Goal: Task Accomplishment & Management: Use online tool/utility

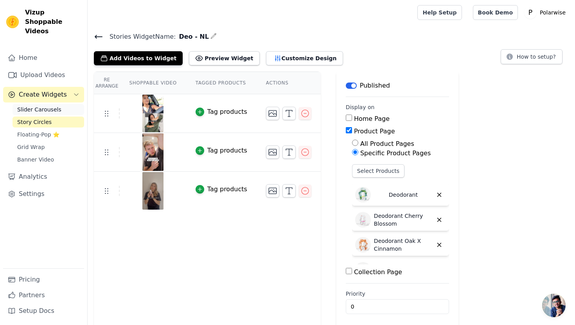
click at [33, 106] on span "Slider Carousels" at bounding box center [39, 110] width 44 height 8
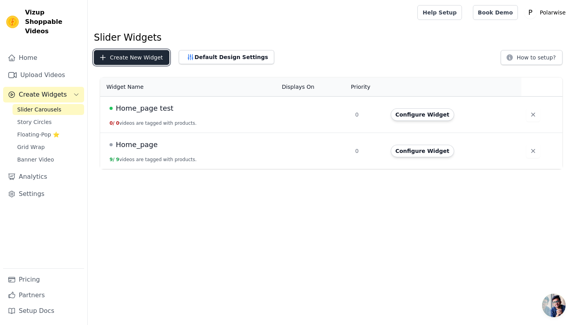
click at [136, 58] on button "Create New Widget" at bounding box center [132, 57] width 76 height 15
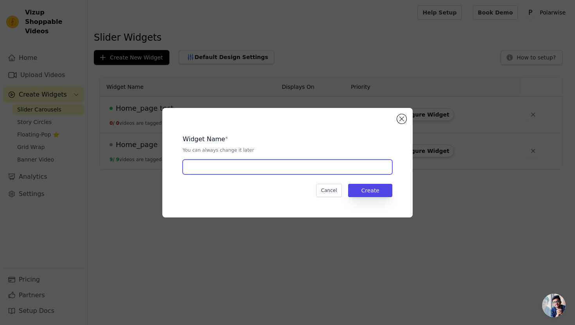
click at [270, 163] on input "text" at bounding box center [288, 167] width 210 height 15
type input "[DEMOGRAPHIC_DATA] - EN"
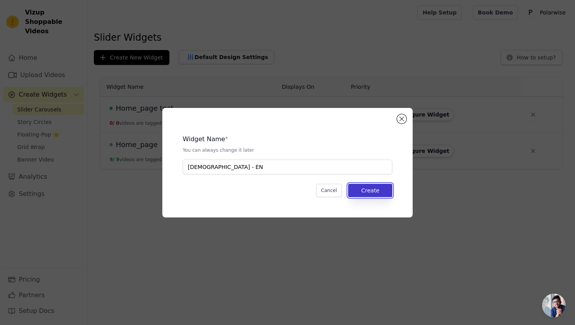
click at [385, 191] on button "Create" at bounding box center [370, 190] width 44 height 13
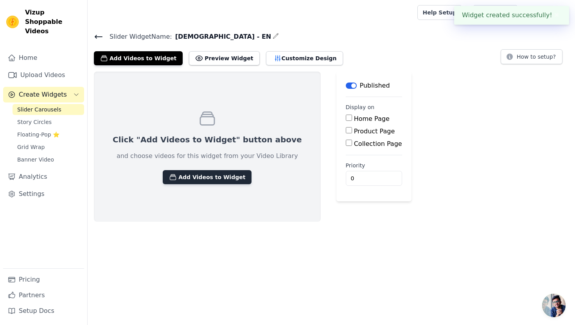
click at [195, 176] on button "Add Videos to Widget" at bounding box center [207, 177] width 89 height 14
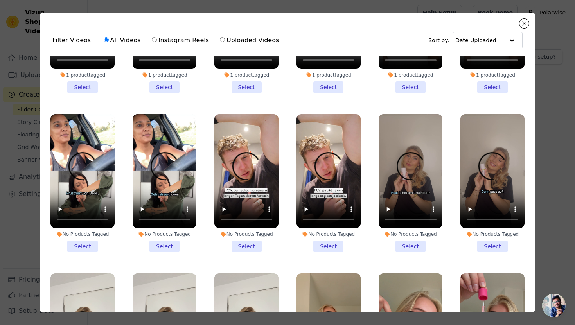
scroll to position [110, 0]
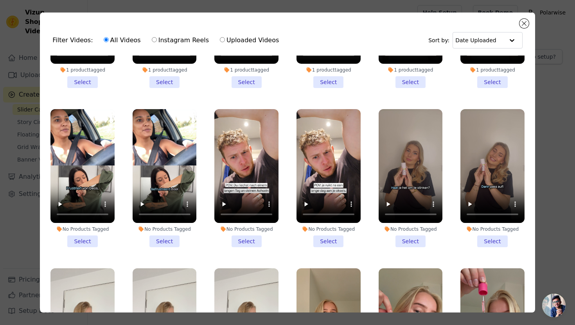
click at [246, 240] on li "No Products Tagged Select" at bounding box center [246, 178] width 64 height 138
click at [0, 0] on input "No Products Tagged Select" at bounding box center [0, 0] width 0 height 0
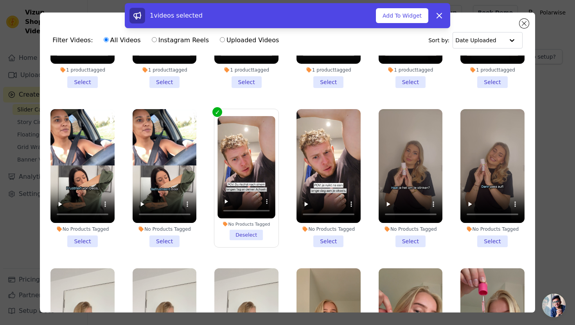
click at [81, 241] on li "No Products Tagged Select" at bounding box center [82, 178] width 64 height 138
click at [0, 0] on input "No Products Tagged Select" at bounding box center [0, 0] width 0 height 0
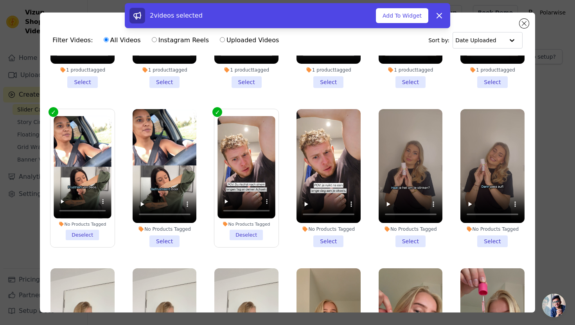
click at [493, 240] on li "No Products Tagged Select" at bounding box center [493, 178] width 64 height 138
click at [0, 0] on input "No Products Tagged Select" at bounding box center [0, 0] width 0 height 0
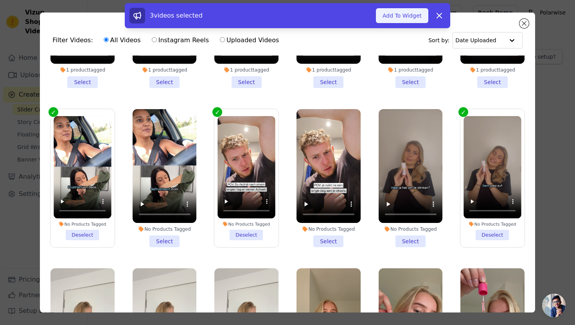
click at [398, 14] on button "Add To Widget" at bounding box center [402, 15] width 52 height 15
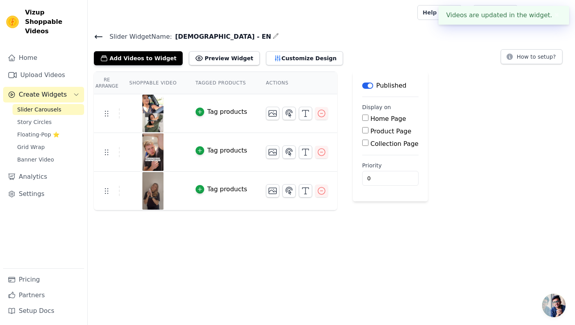
click at [362, 131] on input "Product Page" at bounding box center [365, 130] width 6 height 6
checkbox input "true"
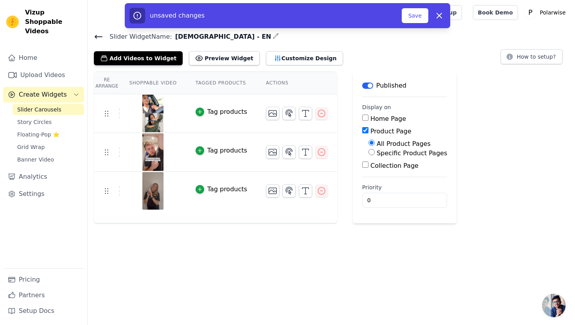
click at [370, 153] on input "Specific Product Pages" at bounding box center [372, 152] width 6 height 6
radio input "true"
click at [373, 172] on button "Select Products" at bounding box center [395, 170] width 52 height 13
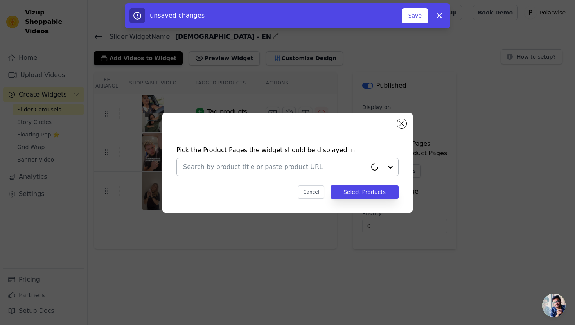
click at [356, 173] on div at bounding box center [275, 166] width 184 height 17
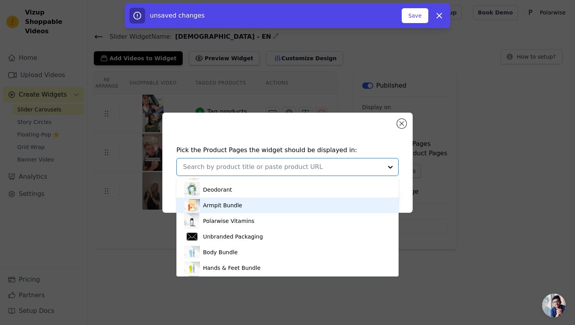
scroll to position [104, 0]
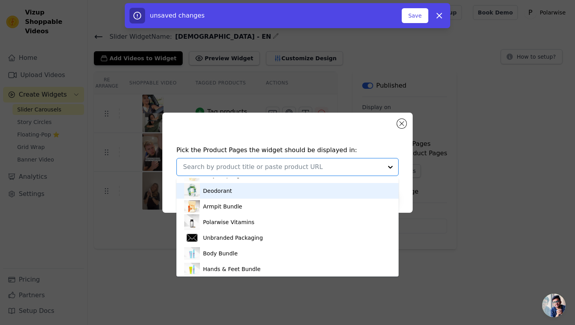
click at [324, 191] on div "Deodorant" at bounding box center [287, 191] width 207 height 16
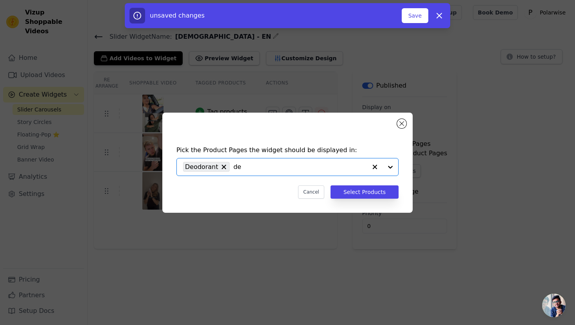
type input "deo"
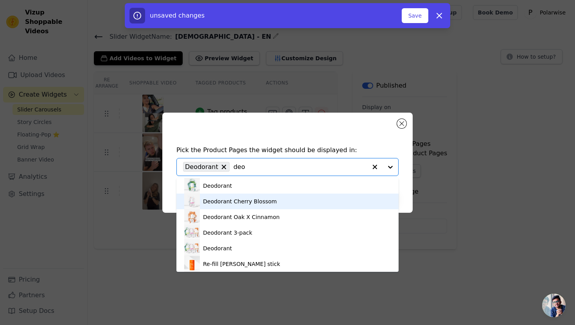
click at [276, 202] on div "Deodorant Cherry Blossom" at bounding box center [287, 202] width 207 height 16
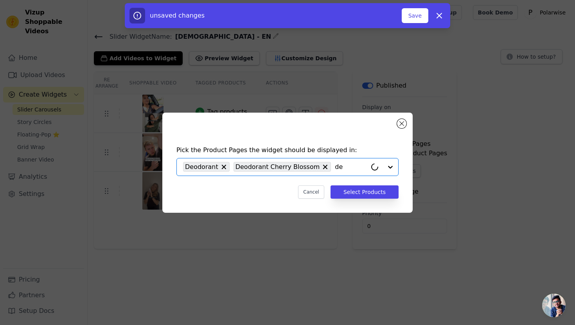
type input "deo"
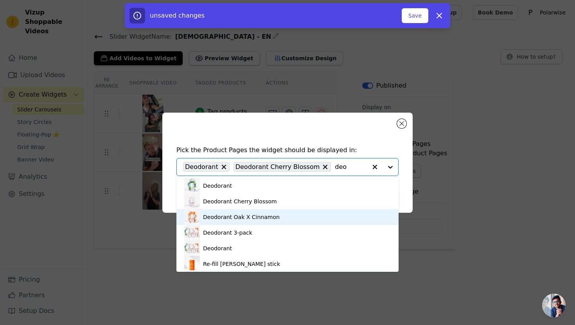
click at [291, 217] on div "Deodorant Oak X Cinnamon" at bounding box center [287, 217] width 207 height 16
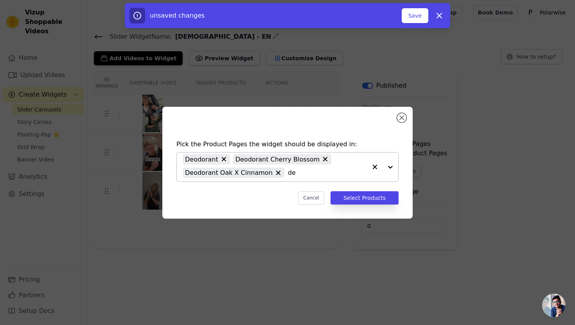
type input "deo"
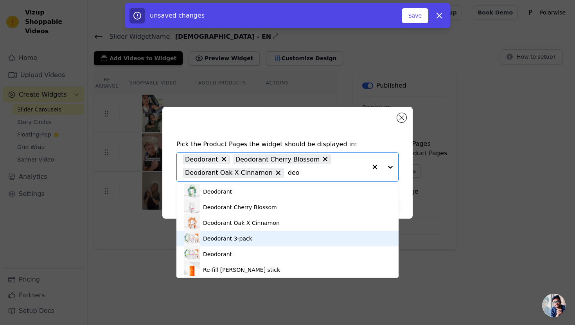
click at [250, 239] on div "Deodorant 3-pack" at bounding box center [287, 239] width 207 height 16
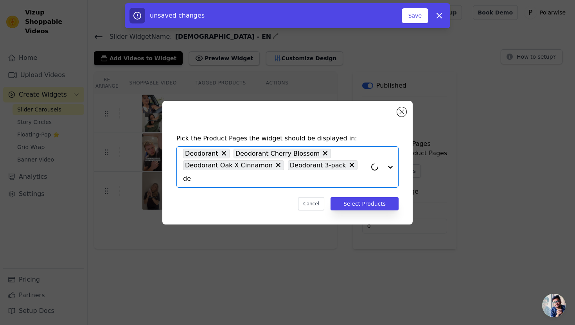
type input "deo"
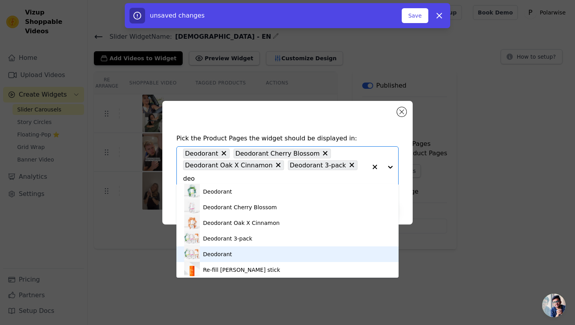
click at [306, 248] on div "Deodorant" at bounding box center [287, 255] width 207 height 16
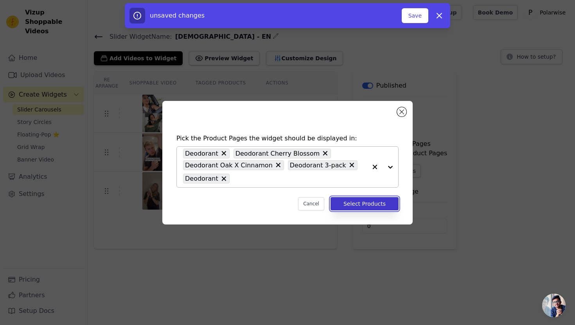
click at [363, 204] on button "Select Products" at bounding box center [365, 203] width 68 height 13
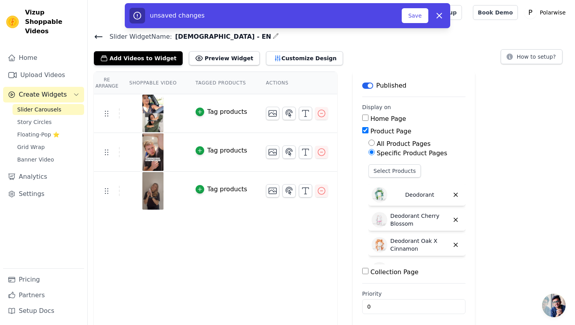
click at [273, 36] on icon "button" at bounding box center [276, 36] width 6 height 6
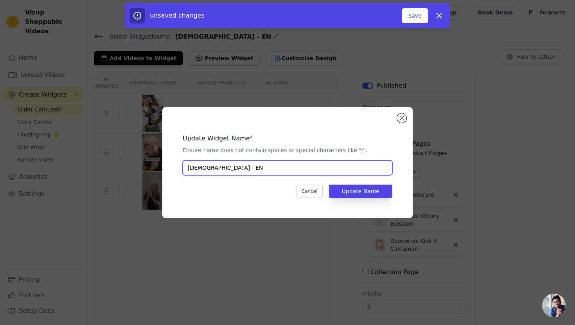
click at [222, 166] on input "[DEMOGRAPHIC_DATA] - EN" at bounding box center [288, 167] width 210 height 15
type input "Deo - DE"
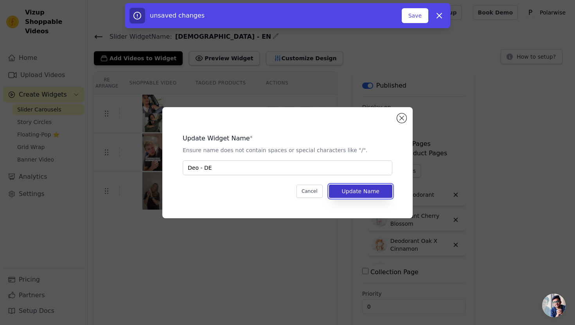
click at [357, 194] on button "Update Name" at bounding box center [360, 191] width 63 height 13
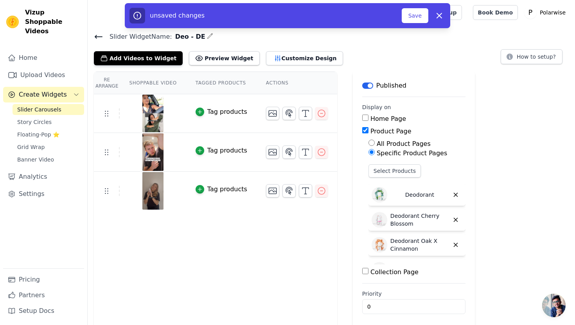
click at [98, 36] on icon at bounding box center [98, 36] width 9 height 9
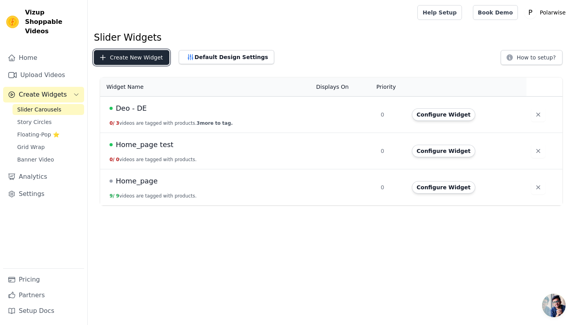
click at [142, 58] on button "Create New Widget" at bounding box center [132, 57] width 76 height 15
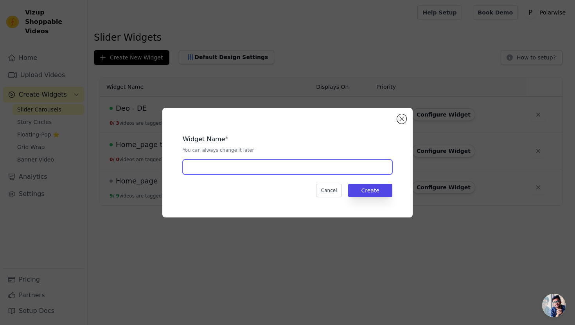
click at [215, 167] on input "text" at bounding box center [288, 167] width 210 height 15
type input "Deo - NL"
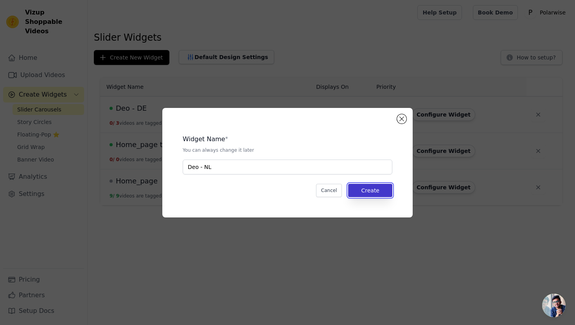
click at [372, 187] on button "Create" at bounding box center [370, 190] width 44 height 13
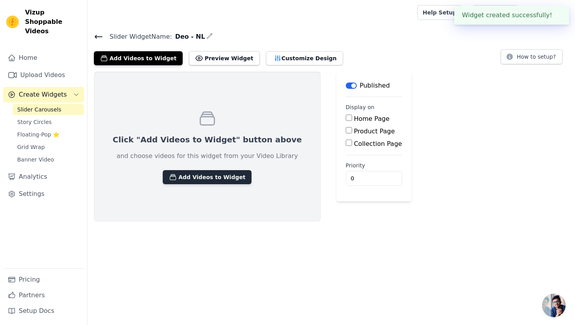
click at [187, 180] on button "Add Videos to Widget" at bounding box center [207, 177] width 89 height 14
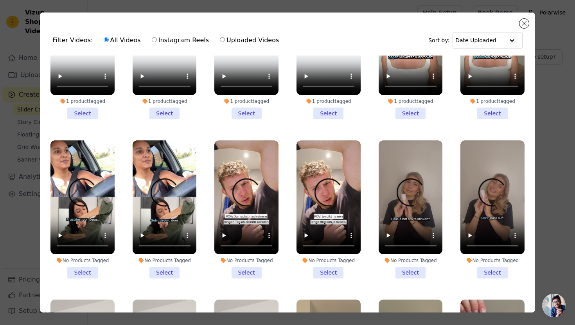
scroll to position [87, 0]
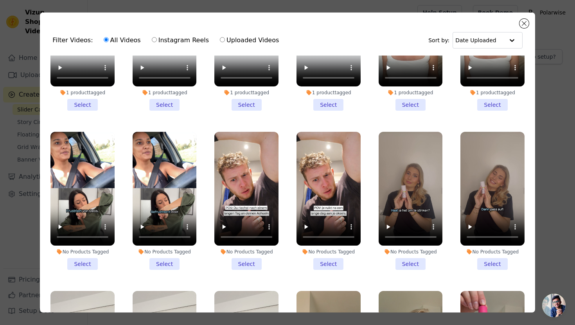
click at [171, 260] on li "No Products Tagged Select" at bounding box center [165, 201] width 64 height 138
click at [0, 0] on input "No Products Tagged Select" at bounding box center [0, 0] width 0 height 0
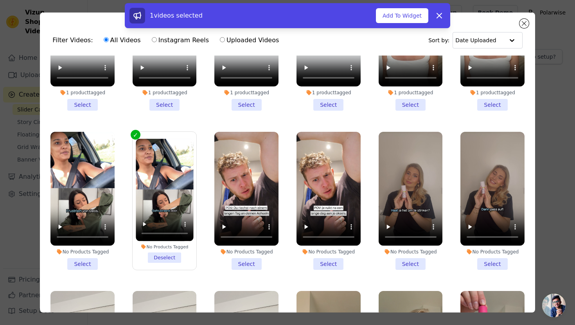
click at [331, 264] on li "No Products Tagged Select" at bounding box center [329, 201] width 64 height 138
click at [0, 0] on input "No Products Tagged Select" at bounding box center [0, 0] width 0 height 0
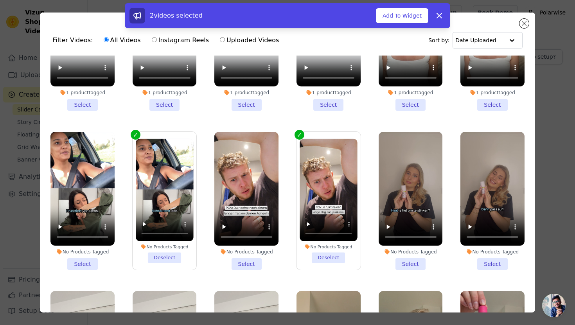
click at [406, 265] on li "No Products Tagged Select" at bounding box center [411, 201] width 64 height 138
click at [0, 0] on input "No Products Tagged Select" at bounding box center [0, 0] width 0 height 0
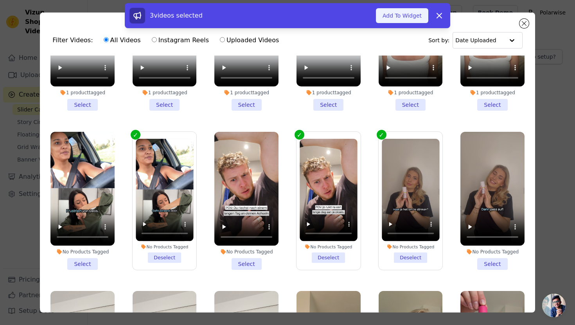
click at [405, 12] on button "Add To Widget" at bounding box center [402, 15] width 52 height 15
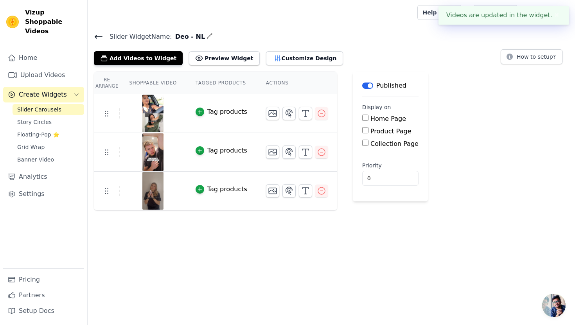
click at [363, 130] on input "Product Page" at bounding box center [365, 130] width 6 height 6
checkbox input "true"
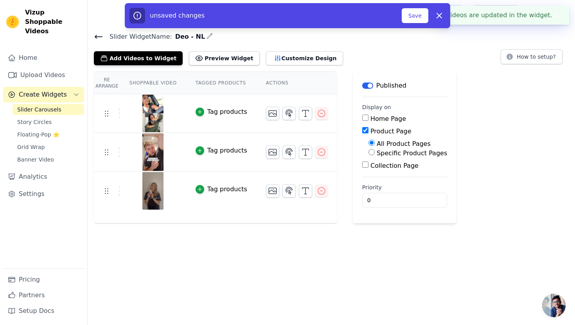
click at [369, 152] on input "Specific Product Pages" at bounding box center [372, 152] width 6 height 6
radio input "true"
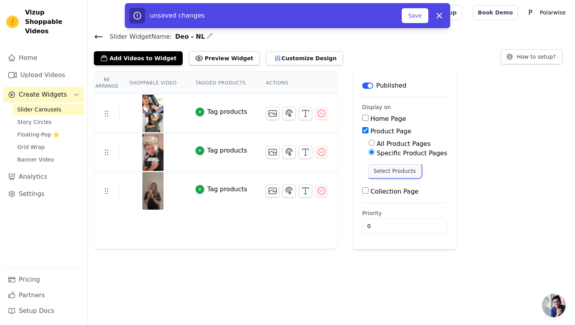
click at [375, 166] on button "Select Products" at bounding box center [395, 170] width 52 height 13
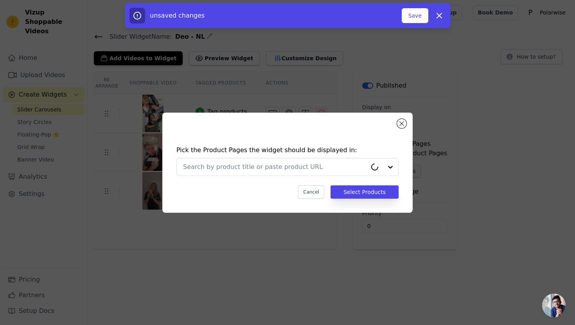
click at [375, 166] on icon at bounding box center [375, 167] width 8 height 8
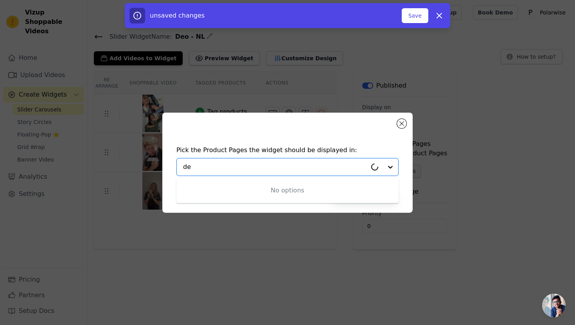
type input "deo"
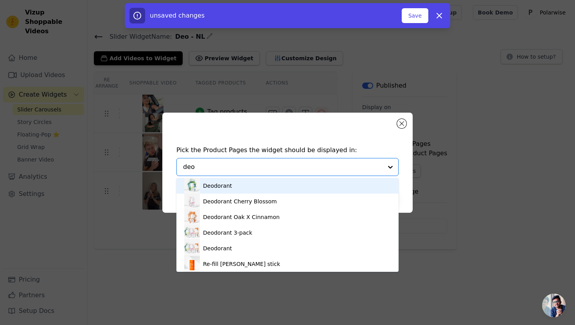
click at [325, 186] on div "Deodorant" at bounding box center [287, 186] width 207 height 16
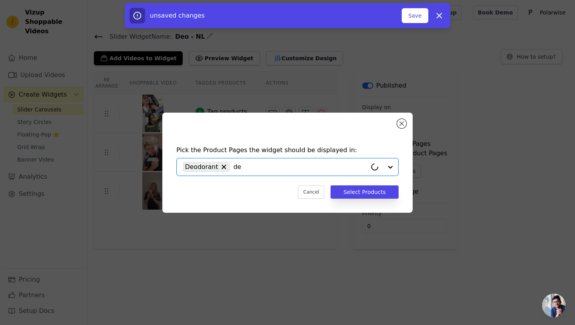
type input "deo"
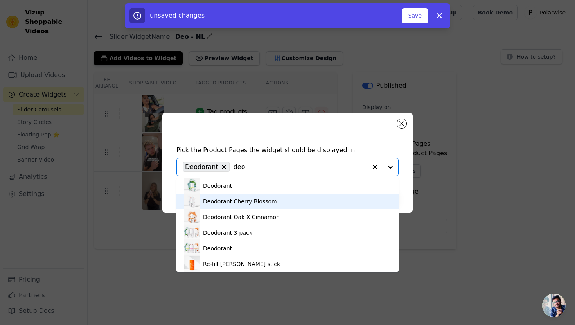
click at [310, 202] on div "Deodorant Cherry Blossom" at bounding box center [287, 202] width 207 height 16
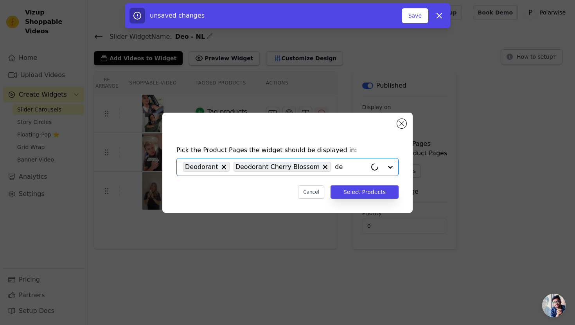
type input "deo"
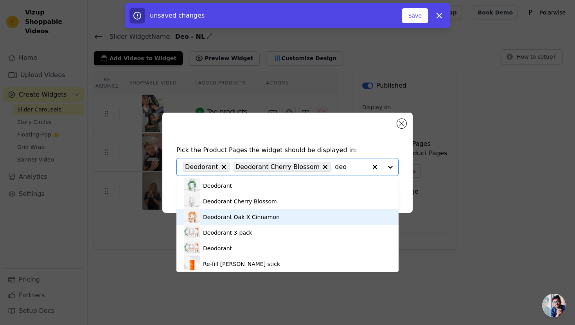
click at [281, 221] on div "Deodorant Oak X Cinnamon" at bounding box center [287, 217] width 207 height 16
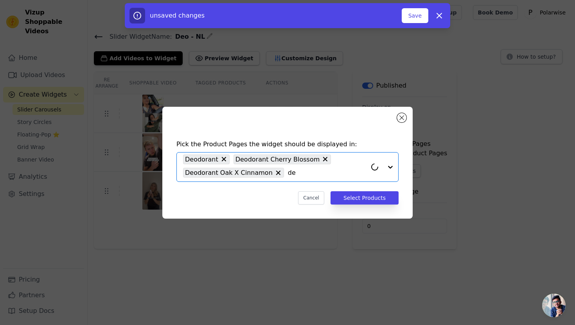
type input "deo"
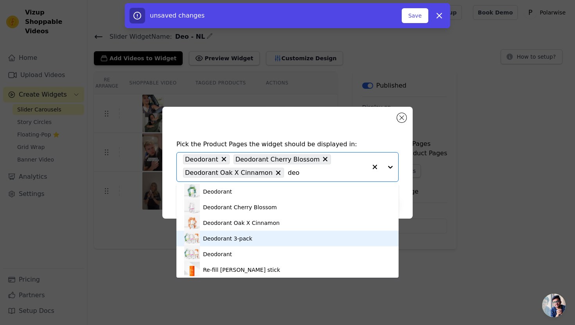
click at [281, 238] on div "Deodorant 3-pack" at bounding box center [287, 239] width 207 height 16
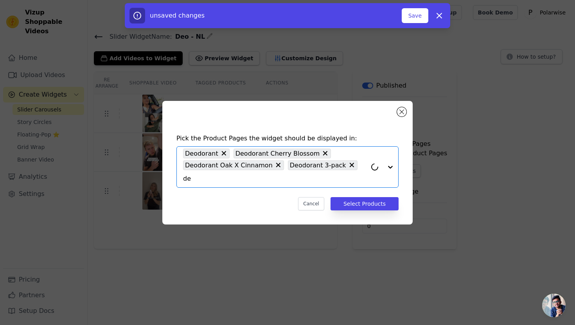
type input "deo"
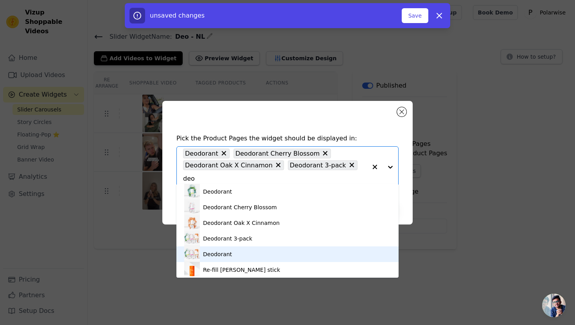
click at [278, 255] on div "Deodorant" at bounding box center [287, 255] width 207 height 16
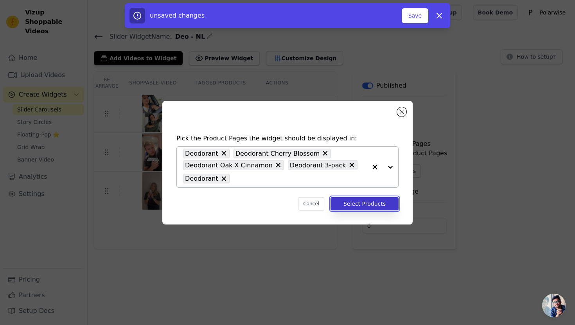
click at [373, 202] on button "Select Products" at bounding box center [365, 203] width 68 height 13
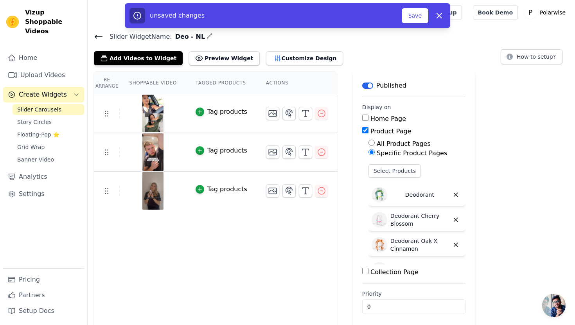
click at [99, 34] on icon at bounding box center [98, 36] width 9 height 9
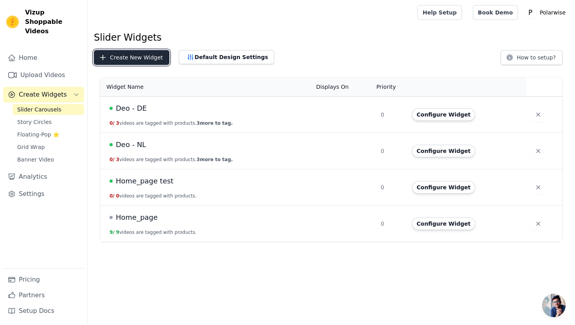
click at [149, 57] on button "Create New Widget" at bounding box center [132, 57] width 76 height 15
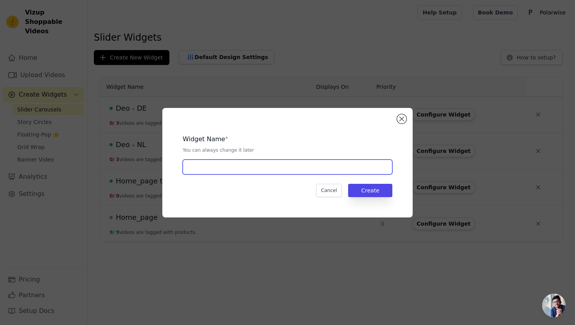
click at [218, 167] on input "text" at bounding box center [288, 167] width 210 height 15
type input "[DEMOGRAPHIC_DATA] - EN"
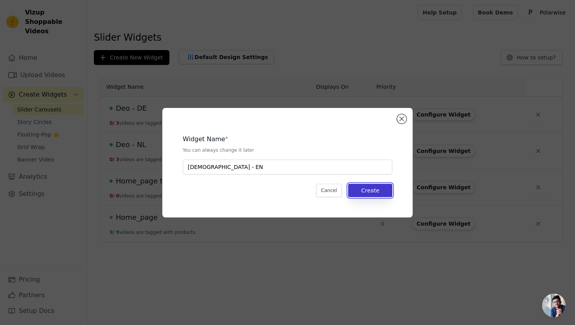
click at [363, 185] on button "Create" at bounding box center [370, 190] width 44 height 13
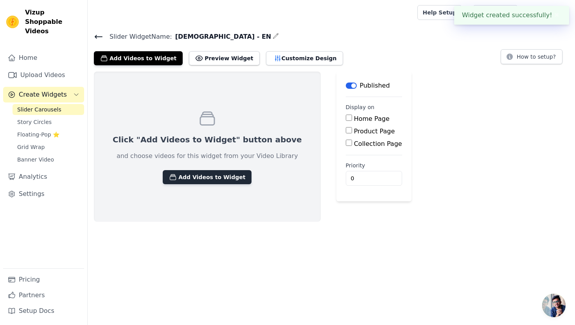
click at [198, 174] on button "Add Videos to Widget" at bounding box center [207, 177] width 89 height 14
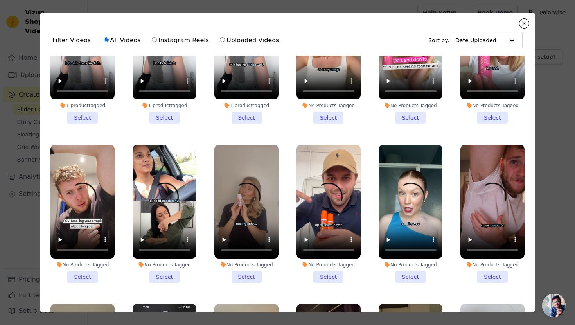
scroll to position [396, 0]
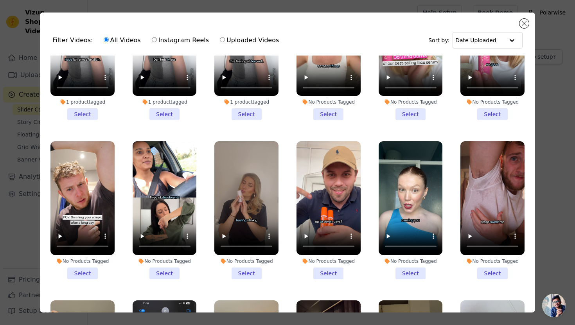
click at [243, 274] on li "No Products Tagged Select" at bounding box center [246, 210] width 64 height 138
click at [0, 0] on input "No Products Tagged Select" at bounding box center [0, 0] width 0 height 0
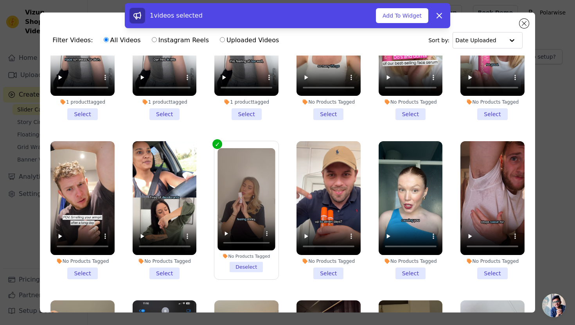
click at [166, 276] on li "No Products Tagged Select" at bounding box center [165, 210] width 64 height 138
click at [0, 0] on input "No Products Tagged Select" at bounding box center [0, 0] width 0 height 0
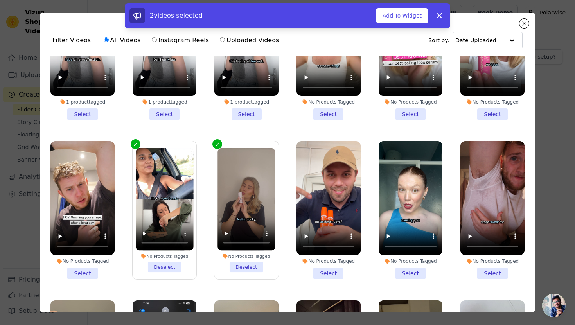
click at [86, 271] on li "No Products Tagged Select" at bounding box center [82, 210] width 64 height 138
click at [0, 0] on input "No Products Tagged Select" at bounding box center [0, 0] width 0 height 0
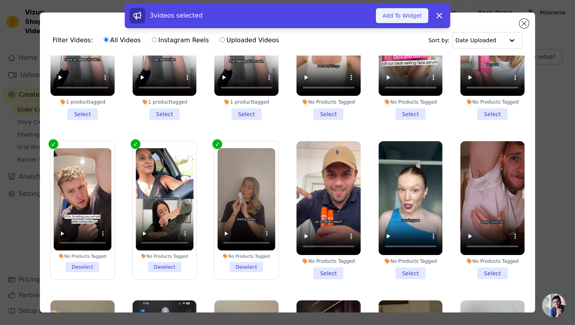
click at [394, 15] on button "Add To Widget" at bounding box center [402, 15] width 52 height 15
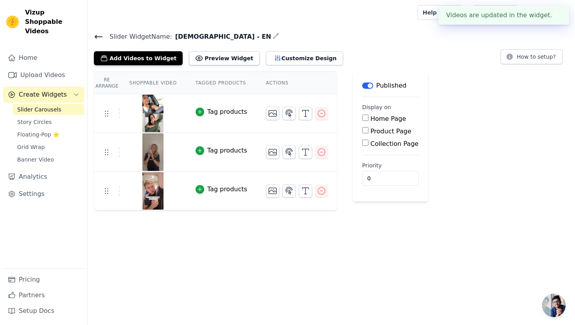
click at [363, 130] on input "Product Page" at bounding box center [365, 130] width 6 height 6
checkbox input "true"
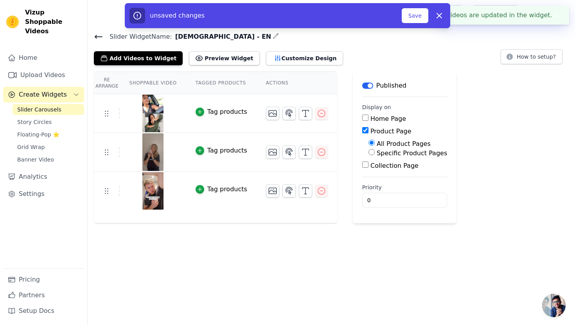
click at [372, 153] on input "Specific Product Pages" at bounding box center [372, 152] width 6 height 6
radio input "true"
click at [378, 171] on button "Select Products" at bounding box center [395, 170] width 52 height 13
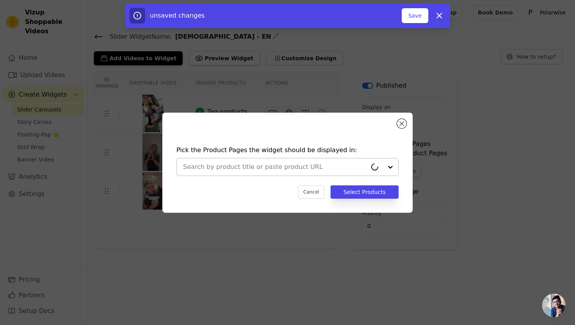
click at [336, 166] on input "text" at bounding box center [275, 166] width 184 height 9
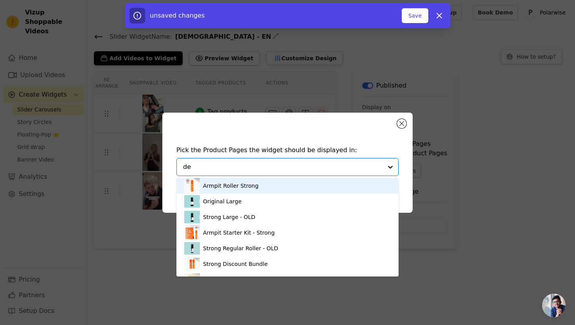
type input "deo"
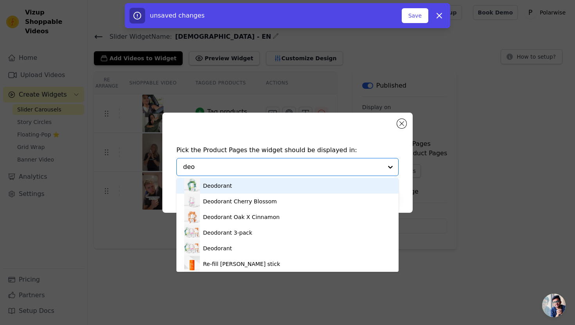
click at [318, 185] on div "Deodorant" at bounding box center [287, 186] width 207 height 16
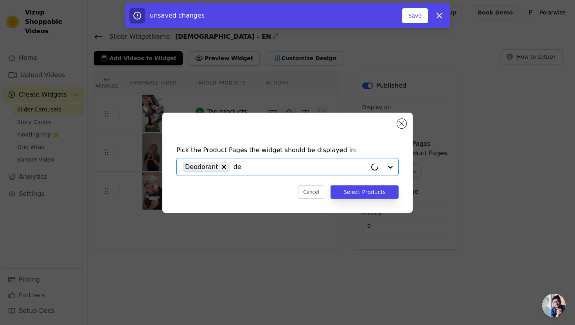
type input "deo"
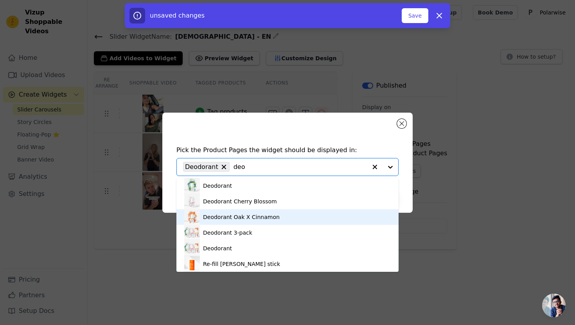
click at [300, 214] on div "Deodorant Oak X Cinnamon" at bounding box center [287, 217] width 207 height 16
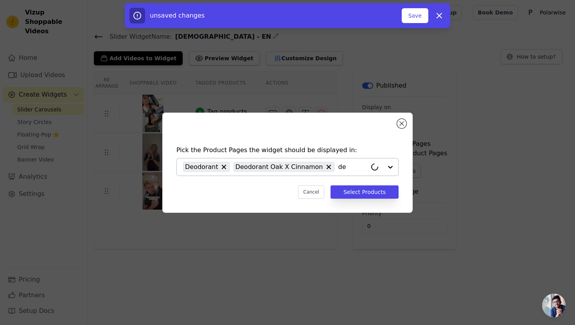
type input "deo"
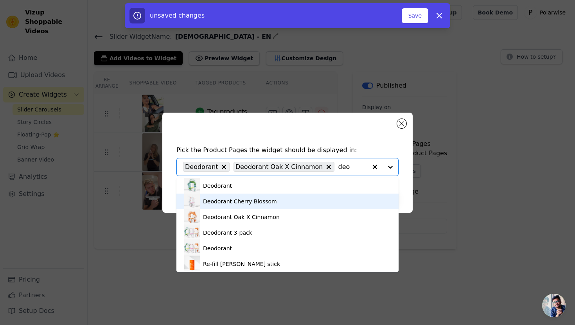
click at [304, 207] on div "Deodorant Cherry Blossom" at bounding box center [287, 202] width 207 height 16
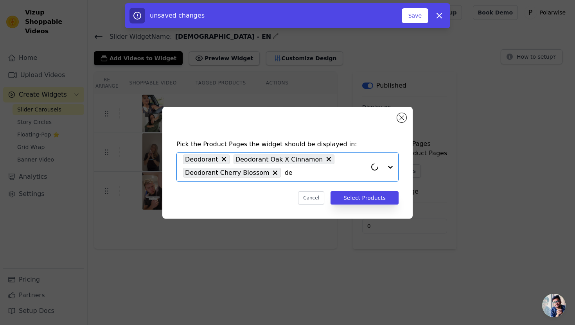
type input "deo"
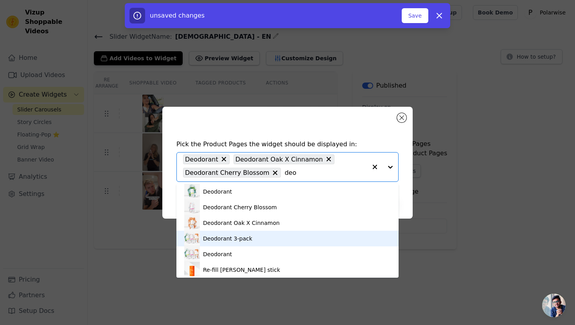
click at [293, 235] on div "Deodorant 3-pack" at bounding box center [287, 239] width 207 height 16
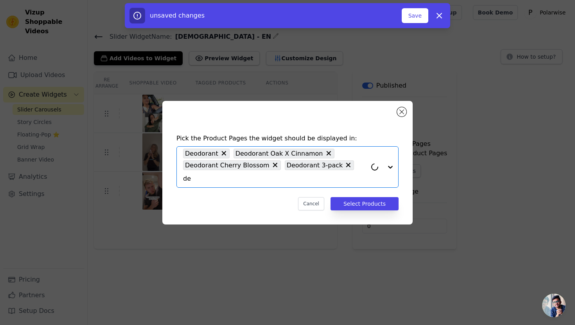
type input "deo"
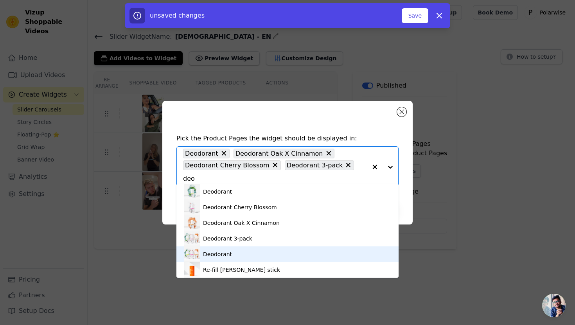
click at [290, 250] on div "Deodorant" at bounding box center [287, 255] width 207 height 16
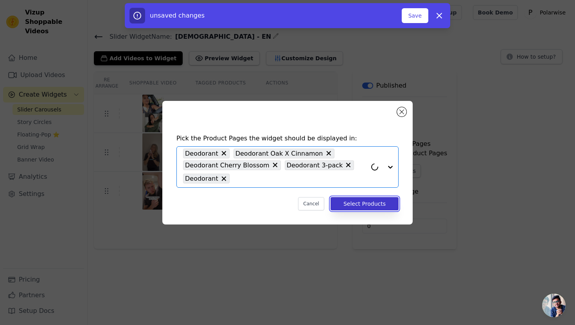
click at [369, 202] on button "Select Products" at bounding box center [365, 203] width 68 height 13
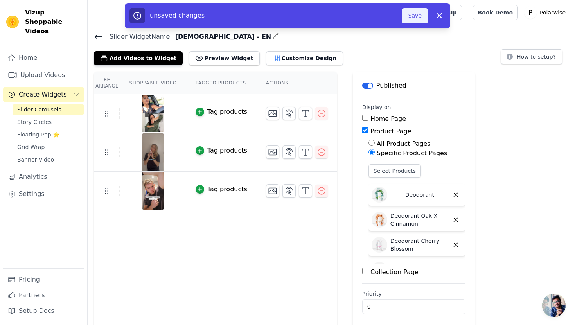
click at [410, 20] on button "Save" at bounding box center [415, 15] width 27 height 15
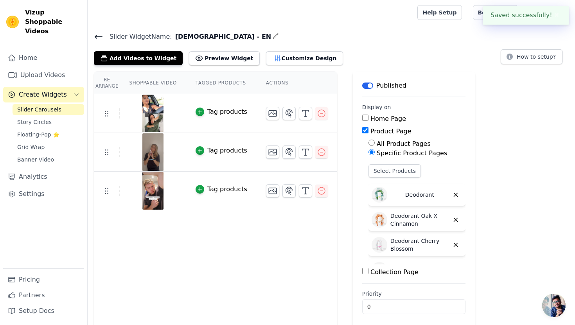
click at [97, 37] on icon at bounding box center [98, 36] width 9 height 9
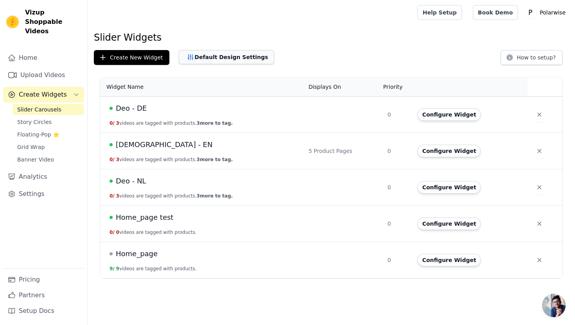
click at [231, 61] on button "Default Design Settings" at bounding box center [226, 57] width 95 height 14
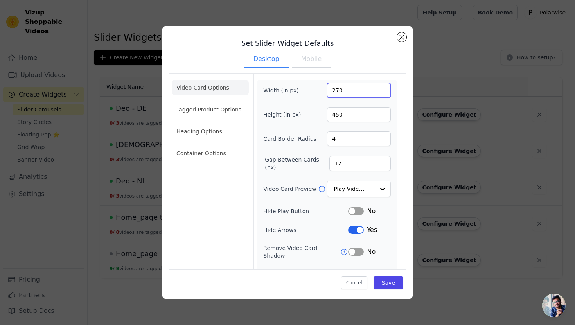
click at [361, 90] on input "270" at bounding box center [359, 90] width 64 height 15
click at [311, 58] on button "Mobile" at bounding box center [311, 59] width 39 height 17
click at [346, 88] on input "270" at bounding box center [359, 90] width 64 height 15
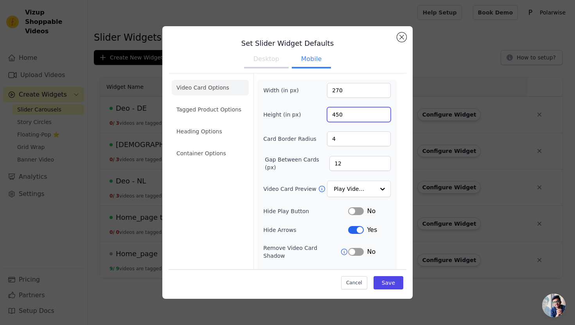
click at [345, 115] on input "450" at bounding box center [359, 114] width 64 height 15
click at [351, 90] on input "270" at bounding box center [359, 90] width 64 height 15
drag, startPoint x: 351, startPoint y: 90, endPoint x: 310, endPoint y: 94, distance: 41.0
click at [310, 94] on div "Width (in px) 270" at bounding box center [327, 90] width 128 height 15
type input "100"
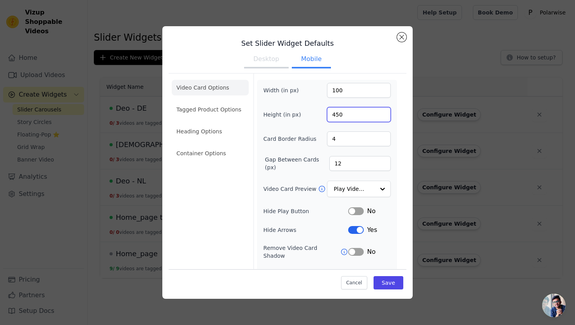
drag, startPoint x: 347, startPoint y: 113, endPoint x: 323, endPoint y: 113, distance: 23.9
click at [323, 113] on div "Height (in px) 450" at bounding box center [327, 114] width 128 height 15
type input "280"
click at [388, 286] on button "Save" at bounding box center [389, 282] width 30 height 13
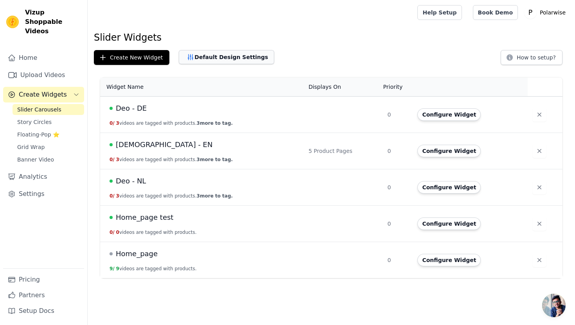
click at [255, 59] on button "Default Design Settings" at bounding box center [226, 57] width 95 height 14
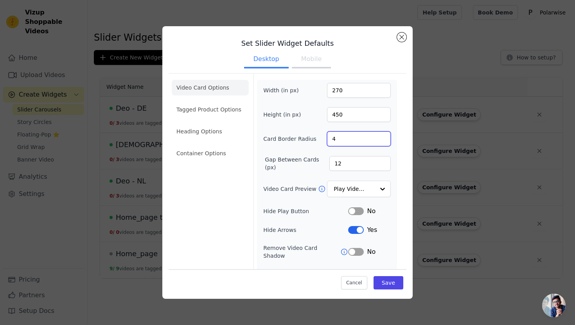
click at [349, 139] on input "4" at bounding box center [359, 138] width 64 height 15
click at [340, 140] on input "4" at bounding box center [359, 138] width 64 height 15
drag, startPoint x: 342, startPoint y: 164, endPoint x: 337, endPoint y: 164, distance: 5.1
click at [337, 164] on input "12" at bounding box center [359, 163] width 61 height 15
drag, startPoint x: 346, startPoint y: 161, endPoint x: 329, endPoint y: 161, distance: 16.8
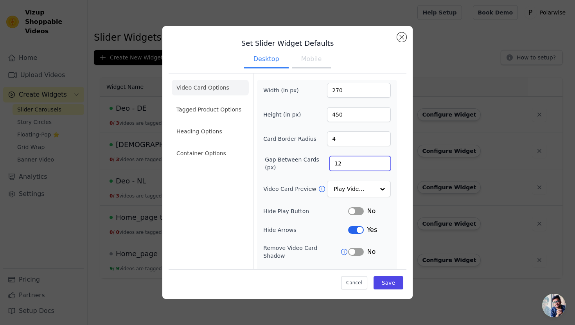
click at [329, 161] on input "12" at bounding box center [359, 163] width 61 height 15
type input "2"
click at [385, 281] on button "Save" at bounding box center [389, 282] width 30 height 13
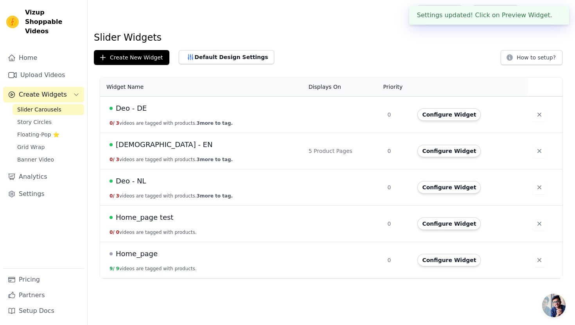
click at [315, 62] on div "Create New Widget Set Slider Widget Defaults Desktop Mobile Video Card Options …" at bounding box center [331, 57] width 475 height 15
click at [246, 60] on button "Default Design Settings" at bounding box center [226, 57] width 95 height 14
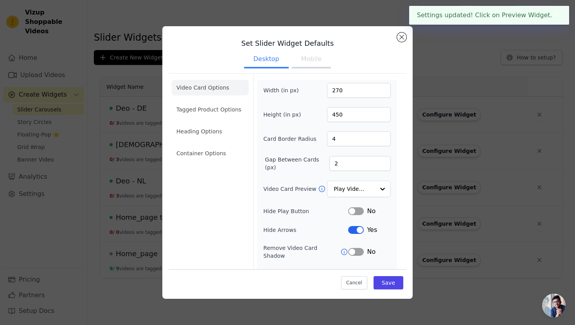
click at [311, 61] on button "Mobile" at bounding box center [311, 59] width 39 height 17
drag, startPoint x: 350, startPoint y: 167, endPoint x: 328, endPoint y: 167, distance: 21.5
click at [329, 167] on input "12" at bounding box center [359, 163] width 61 height 15
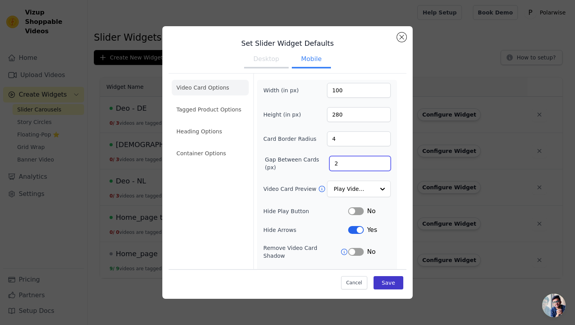
type input "2"
click at [396, 283] on button "Save" at bounding box center [389, 282] width 30 height 13
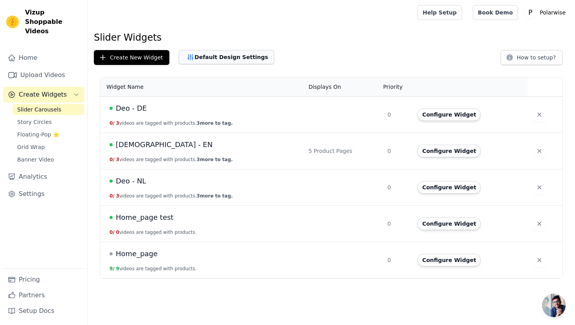
click at [212, 56] on button "Default Design Settings" at bounding box center [226, 57] width 95 height 14
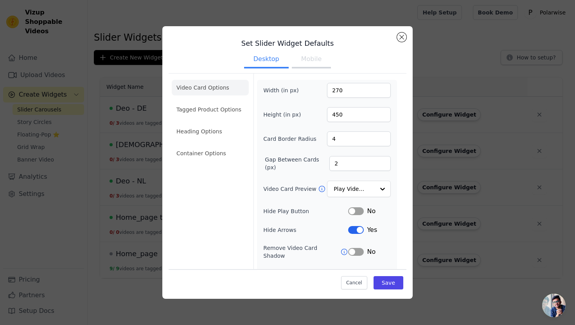
click at [305, 60] on button "Mobile" at bounding box center [311, 59] width 39 height 17
drag, startPoint x: 346, startPoint y: 92, endPoint x: 318, endPoint y: 92, distance: 27.8
click at [318, 93] on div "Width (in px) 100" at bounding box center [327, 90] width 128 height 15
type input "80"
click at [347, 119] on input "280" at bounding box center [359, 114] width 64 height 15
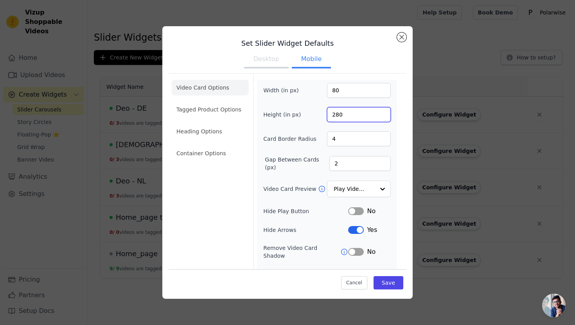
click at [347, 119] on input "280" at bounding box center [359, 114] width 64 height 15
drag, startPoint x: 347, startPoint y: 116, endPoint x: 327, endPoint y: 115, distance: 20.8
click at [327, 115] on div "Height (in px) 280" at bounding box center [327, 114] width 128 height 15
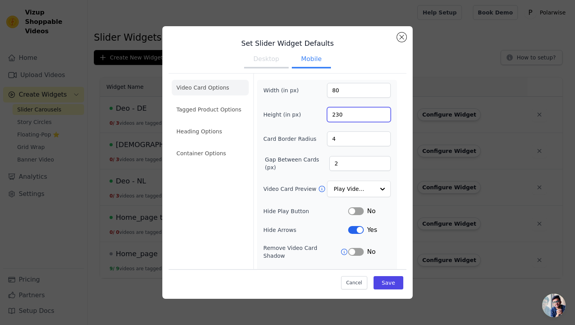
type input "230"
click at [357, 139] on input "4" at bounding box center [359, 138] width 64 height 15
type input "2"
click at [384, 284] on button "Save" at bounding box center [389, 282] width 30 height 13
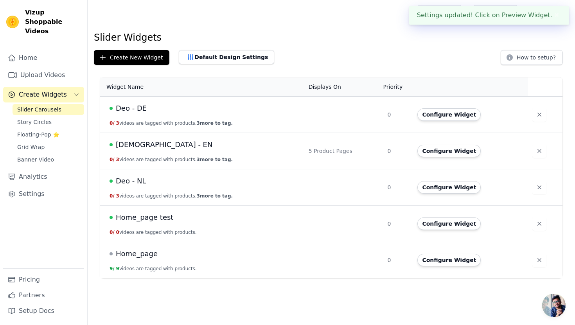
click at [495, 18] on div "Settings updated! Click on Preview Widget. ✖" at bounding box center [489, 15] width 160 height 19
click at [449, 113] on button "Configure Widget" at bounding box center [448, 114] width 63 height 13
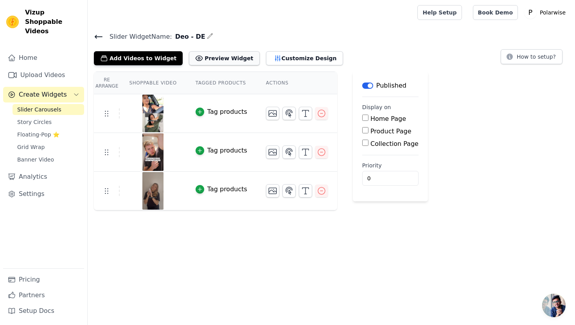
click at [219, 61] on button "Preview Widget" at bounding box center [224, 58] width 70 height 14
click at [101, 35] on icon at bounding box center [98, 36] width 9 height 9
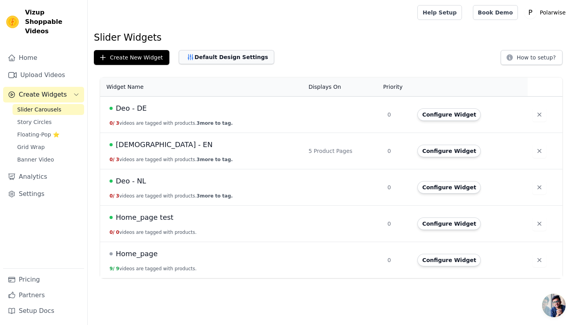
click at [235, 58] on button "Default Design Settings" at bounding box center [226, 57] width 95 height 14
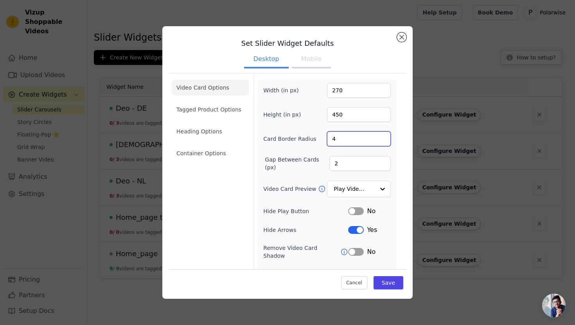
drag, startPoint x: 352, startPoint y: 138, endPoint x: 323, endPoint y: 140, distance: 28.6
click at [323, 140] on div "Card Border Radius 4" at bounding box center [327, 138] width 128 height 15
type input "0"
drag, startPoint x: 340, startPoint y: 164, endPoint x: 323, endPoint y: 164, distance: 16.8
click at [323, 164] on div "Gap Between Cards (px) 2" at bounding box center [327, 164] width 128 height 16
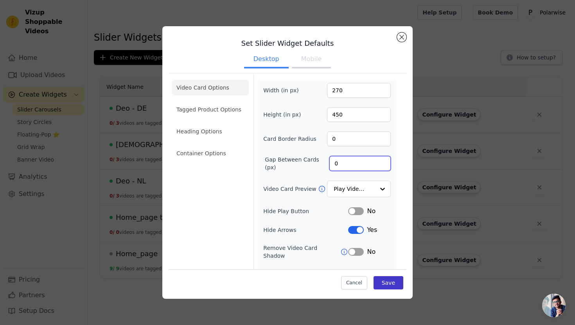
type input "0"
click at [393, 281] on button "Save" at bounding box center [389, 282] width 30 height 13
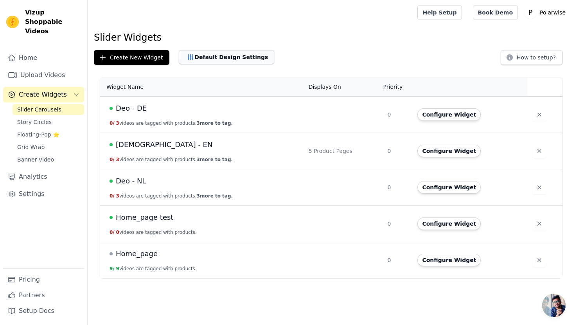
click at [223, 59] on button "Default Design Settings" at bounding box center [226, 57] width 95 height 14
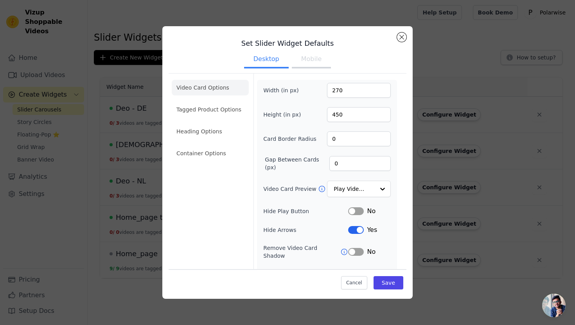
click at [314, 60] on button "Mobile" at bounding box center [311, 59] width 39 height 17
click at [365, 185] on input "Video Card Preview" at bounding box center [354, 190] width 40 height 16
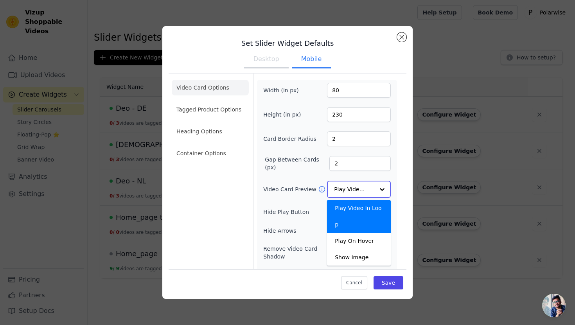
click at [366, 187] on input "Video Card Preview" at bounding box center [354, 190] width 40 height 16
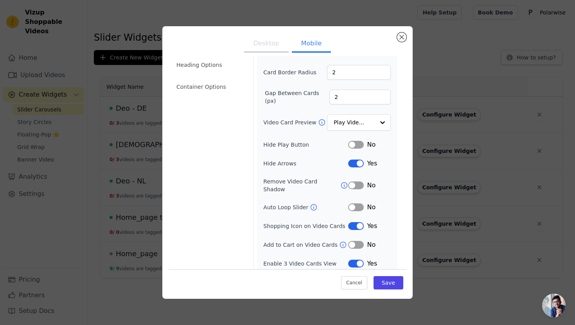
scroll to position [66, 0]
click at [386, 281] on button "Save" at bounding box center [389, 282] width 30 height 13
